Goal: Find specific page/section: Find specific page/section

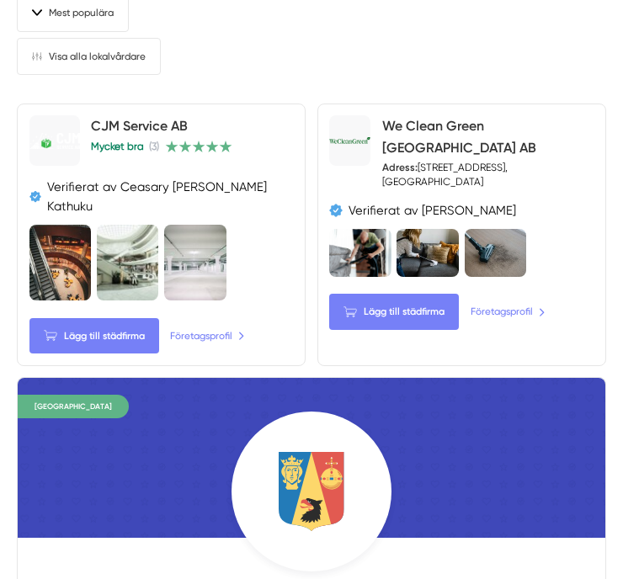
scroll to position [758, 0]
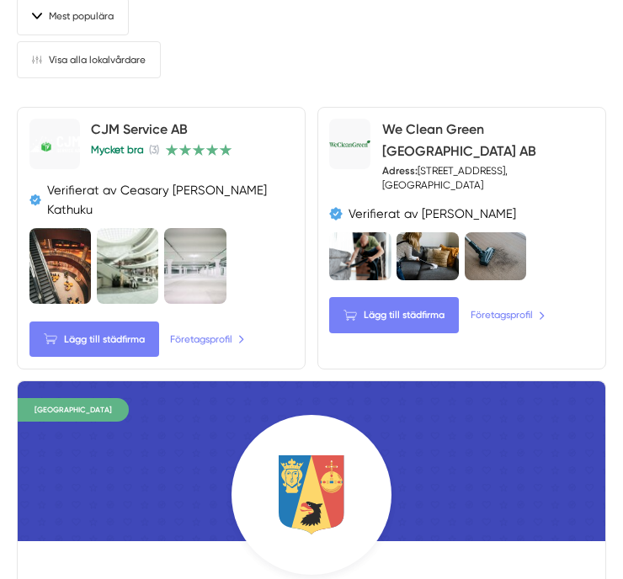
click at [512, 164] on div "Adress: TOMTEBOGATAN 5, 113 39 Stockholm, Stockholms län" at bounding box center [488, 178] width 212 height 29
click at [422, 130] on link "We Clean Green [GEOGRAPHIC_DATA] AB" at bounding box center [459, 139] width 154 height 37
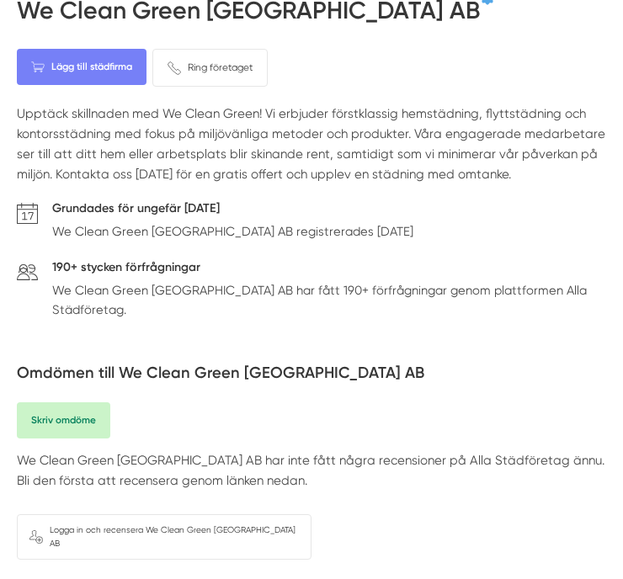
scroll to position [421, 0]
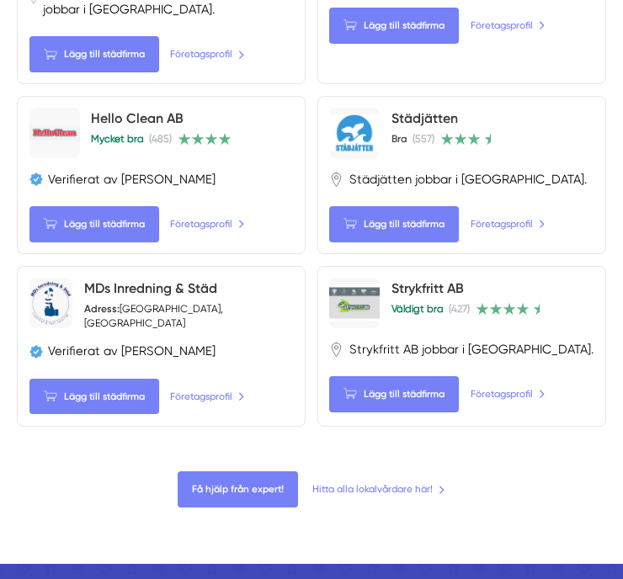
scroll to position [2610, 0]
